Goal: Navigation & Orientation: Find specific page/section

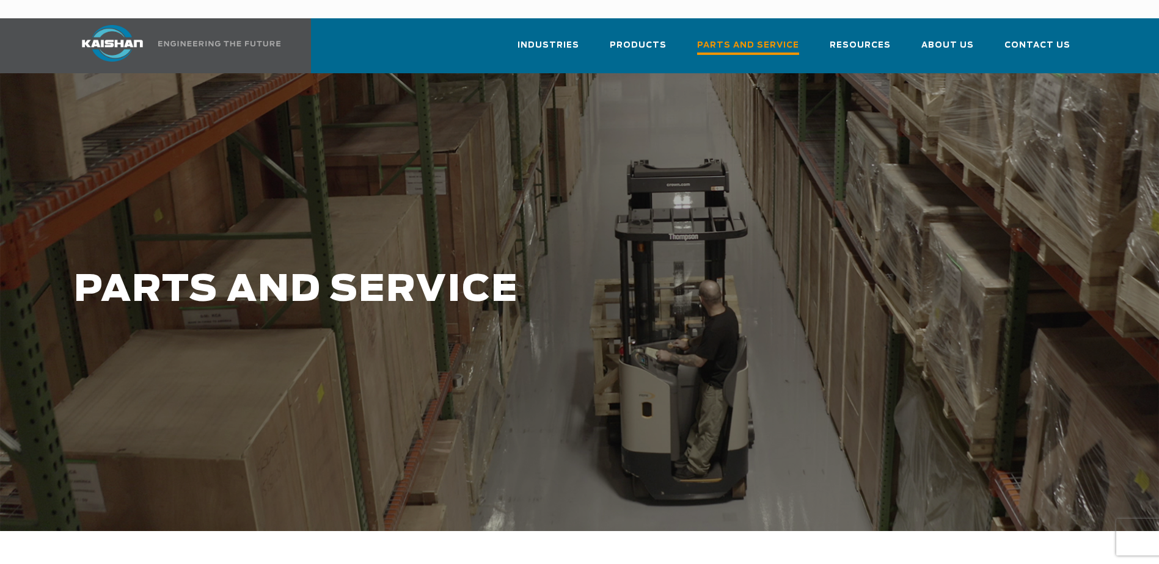
click at [789, 38] on span "Parts and Service" at bounding box center [748, 46] width 102 height 16
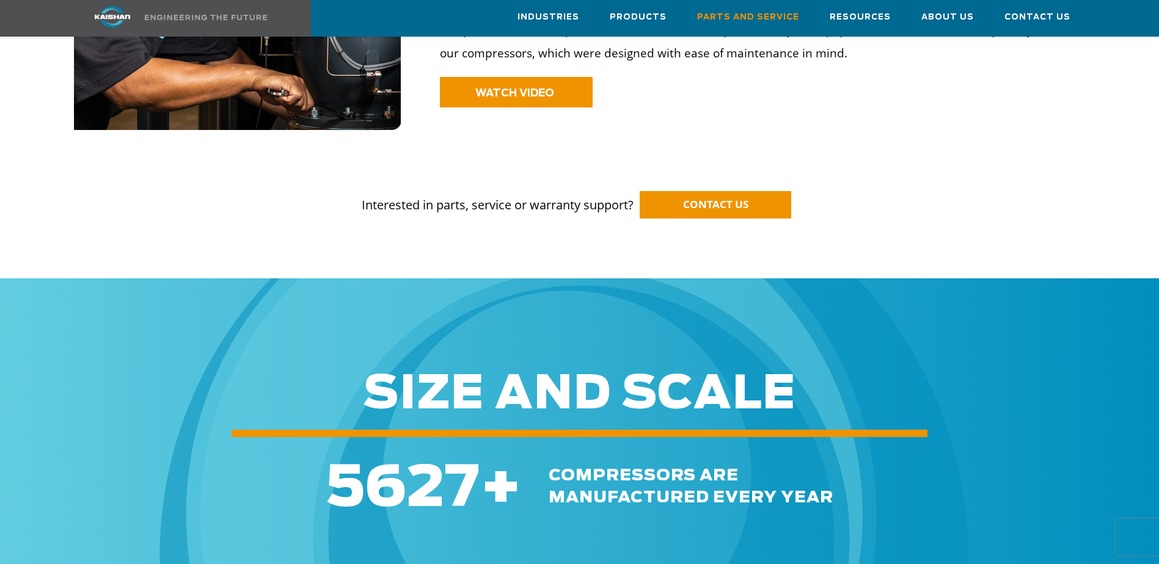
scroll to position [1099, 0]
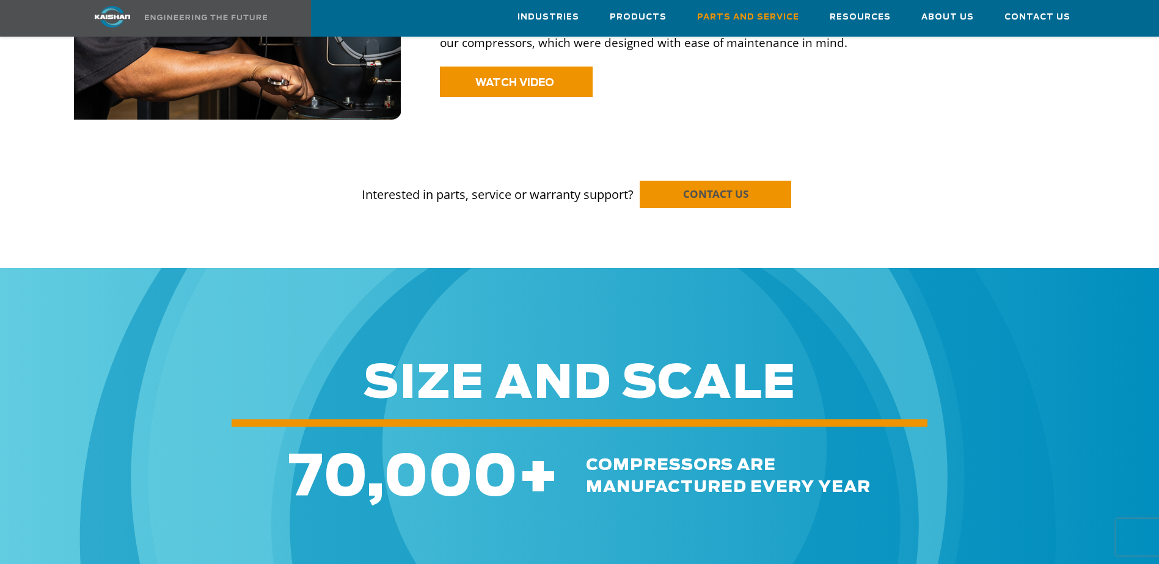
click at [724, 187] on span "CONTACT US" at bounding box center [715, 194] width 65 height 14
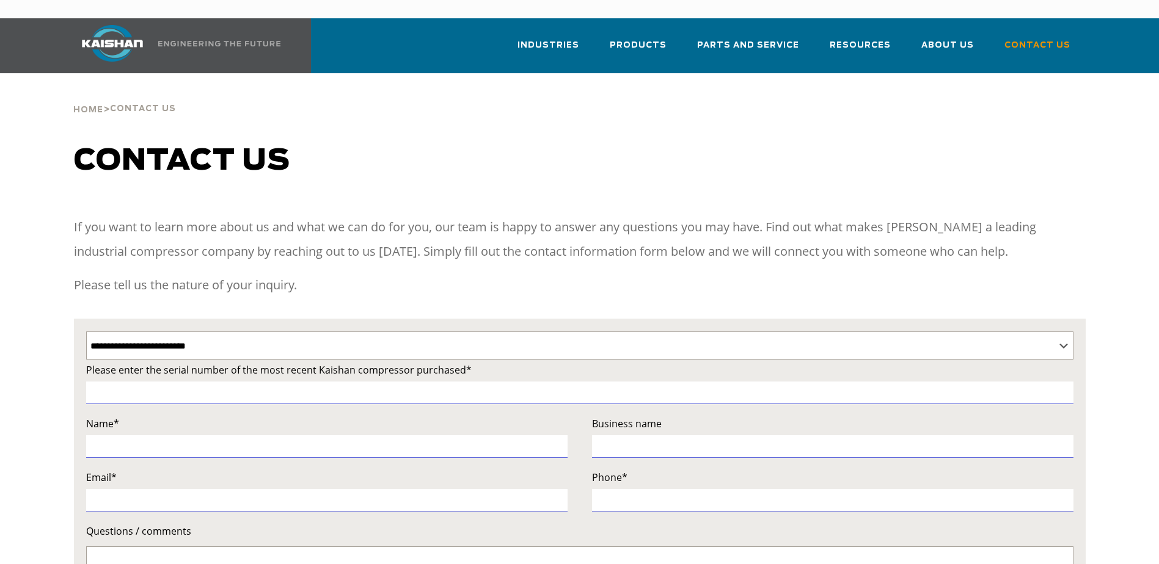
select select "**********"
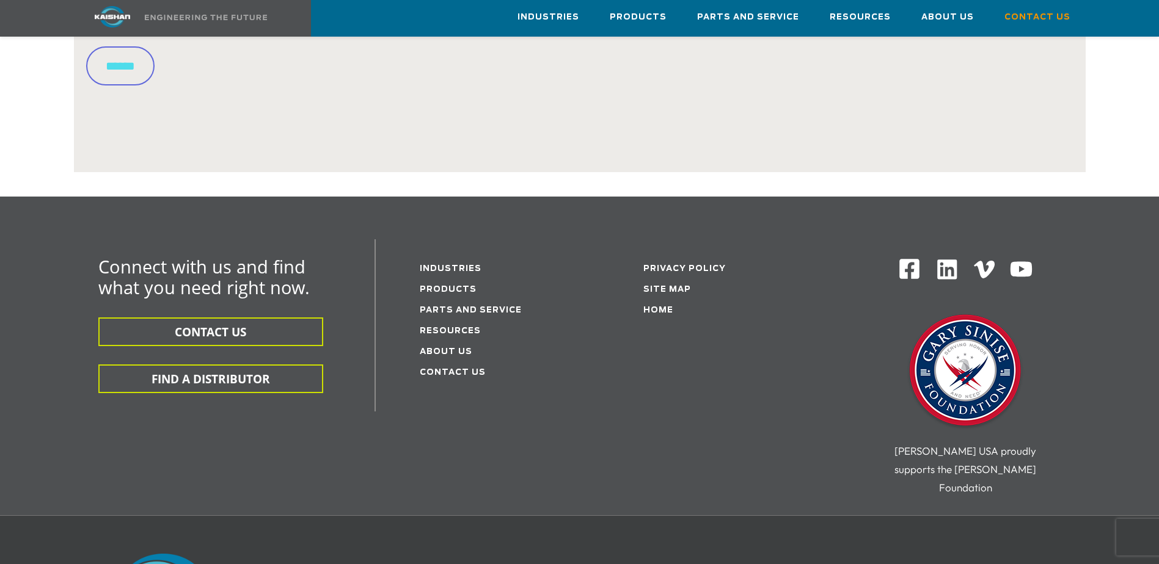
scroll to position [672, 0]
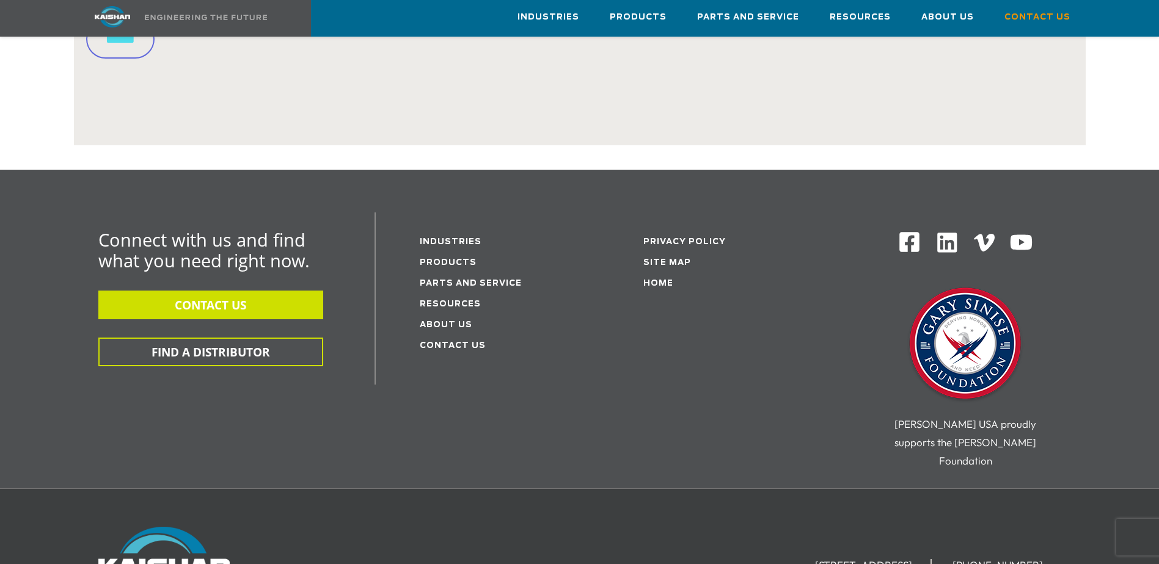
click at [219, 292] on button "CONTACT US" at bounding box center [210, 305] width 225 height 29
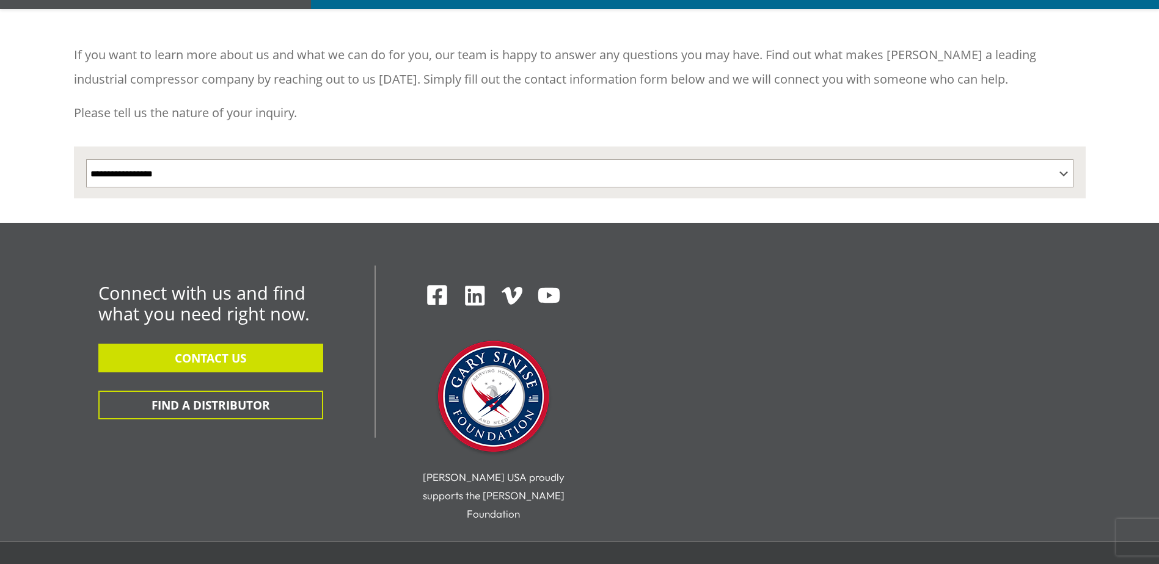
scroll to position [183, 0]
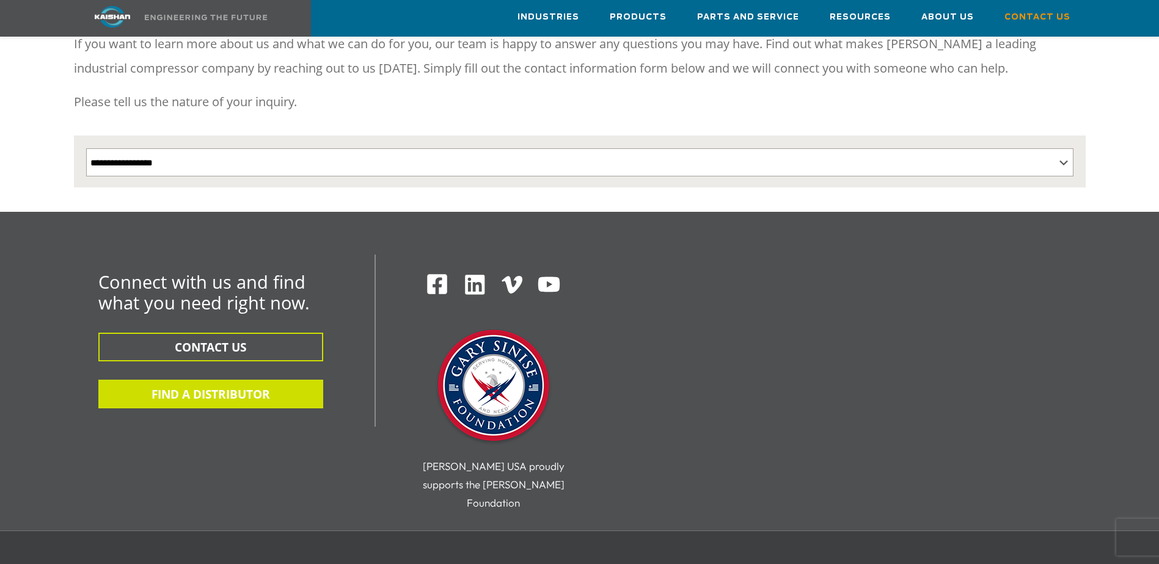
click at [228, 380] on button "FIND A DISTRIBUTOR" at bounding box center [210, 394] width 225 height 29
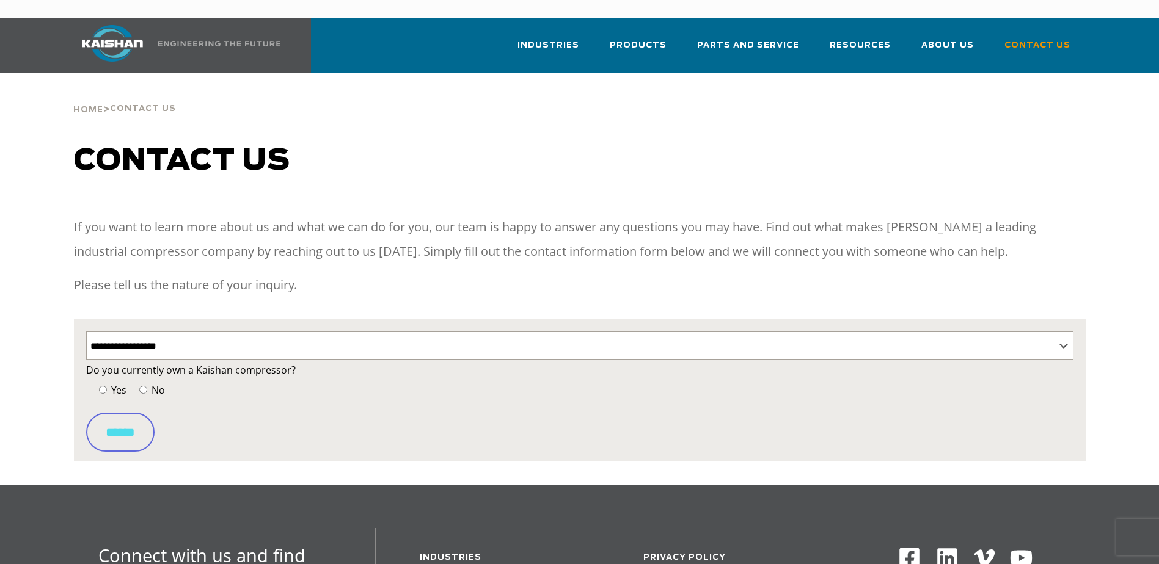
select select "**********"
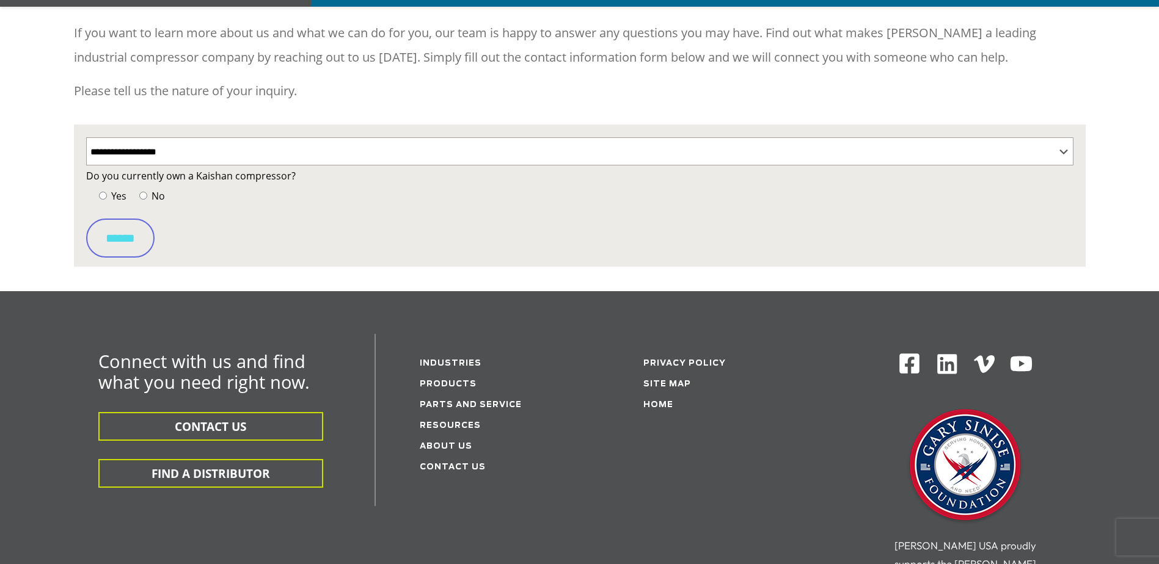
scroll to position [244, 0]
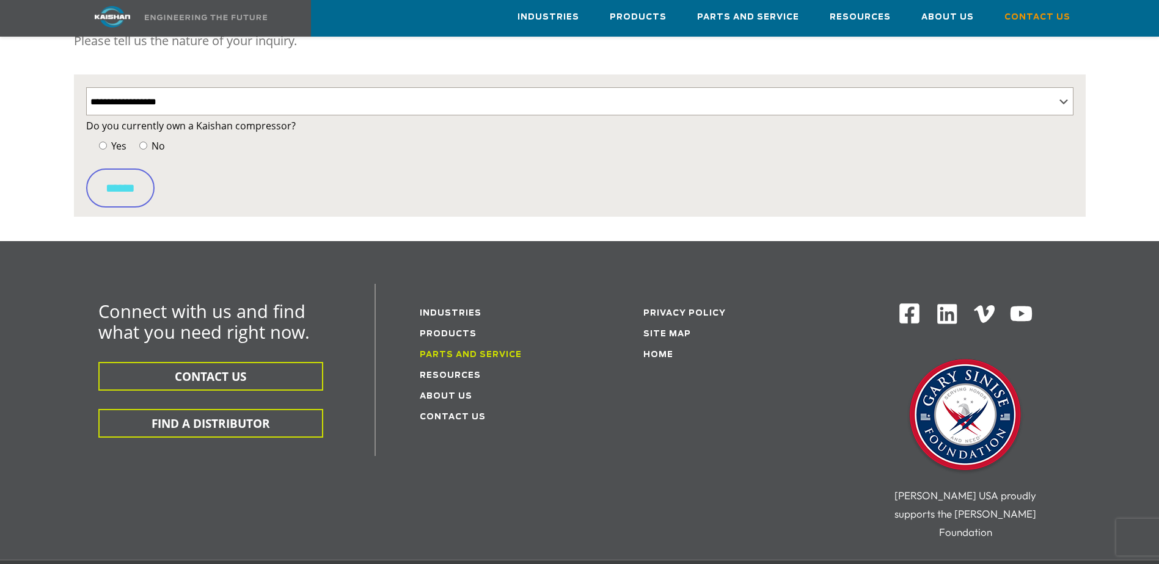
click at [442, 351] on link "Parts and service" at bounding box center [471, 355] width 102 height 8
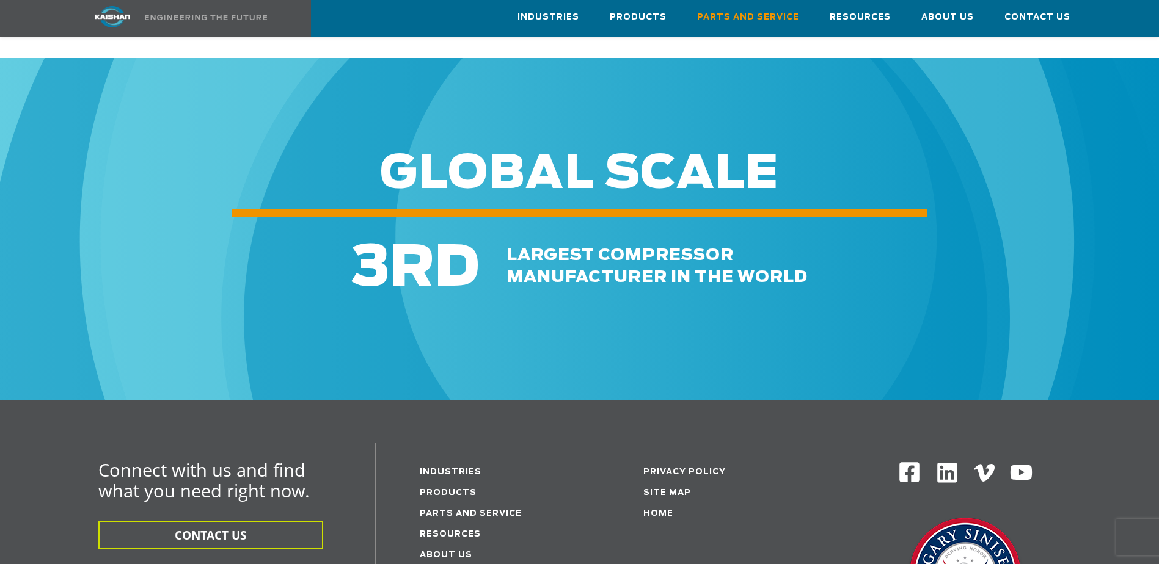
scroll to position [1529, 0]
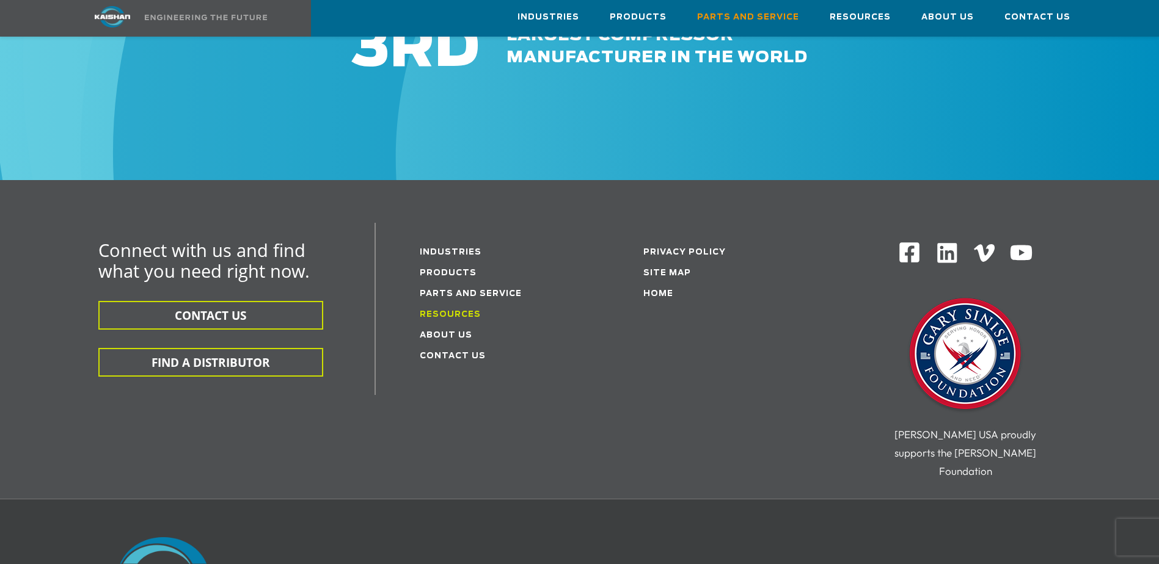
click at [457, 311] on link "Resources" at bounding box center [450, 315] width 61 height 8
